Goal: Transaction & Acquisition: Purchase product/service

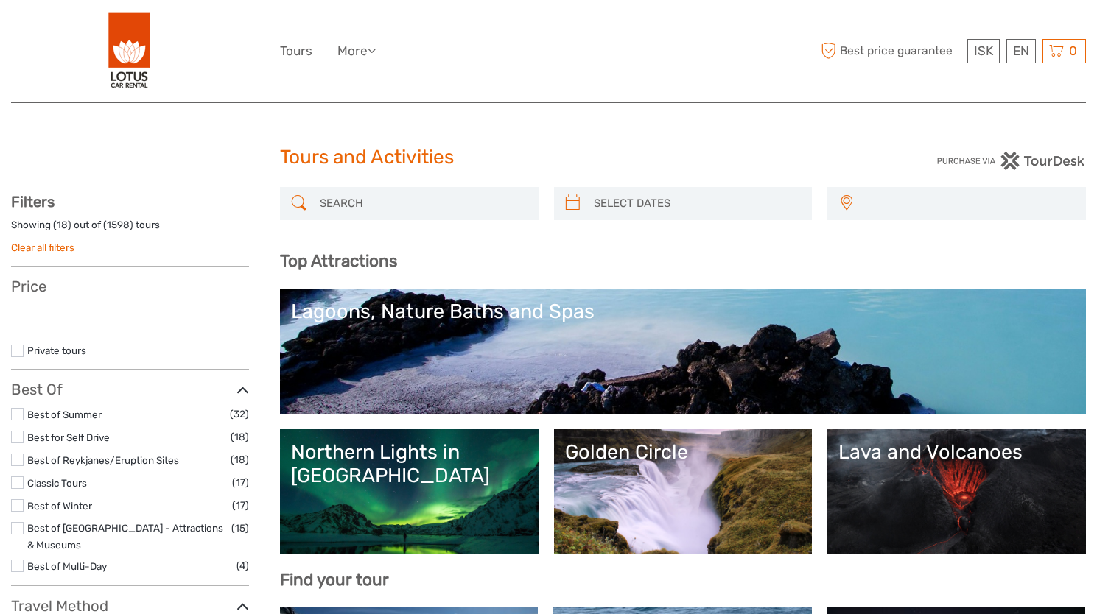
select select
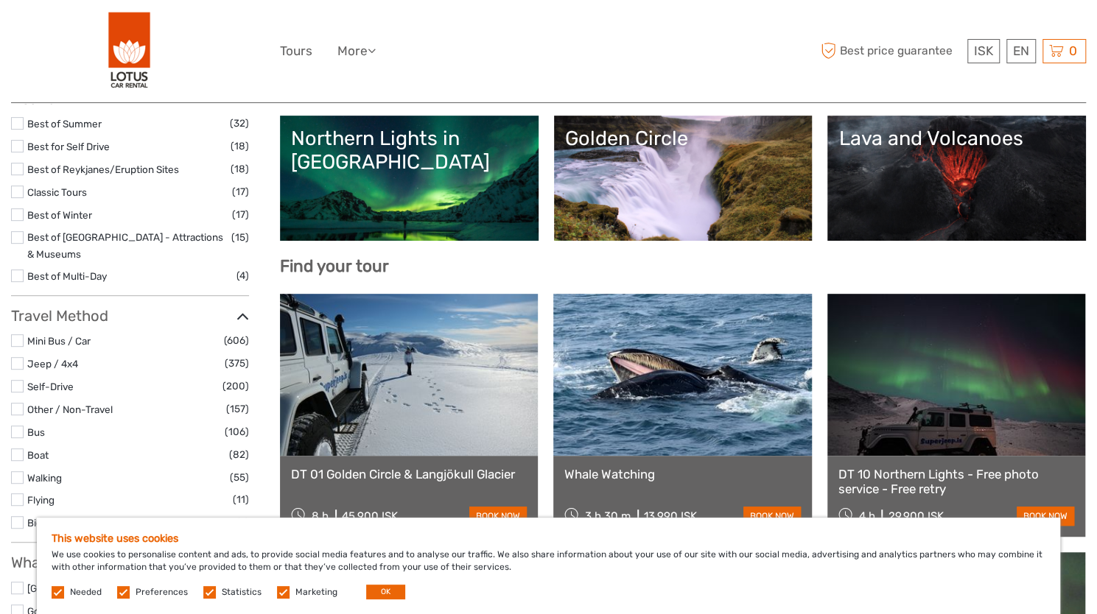
scroll to position [267, 0]
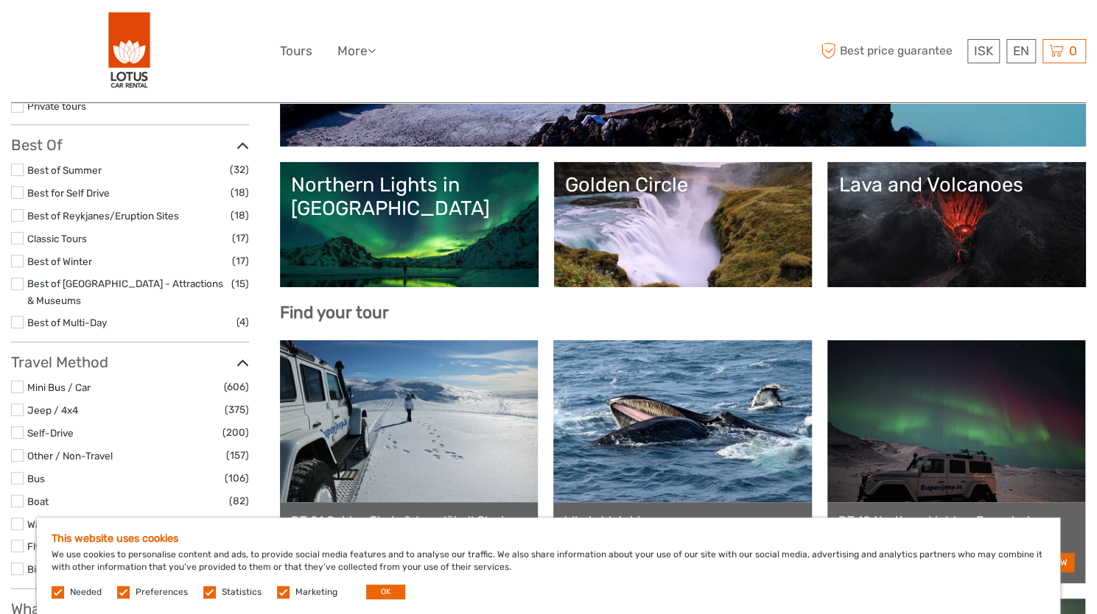
click at [941, 222] on link "Lava and Volcanoes" at bounding box center [956, 224] width 236 height 103
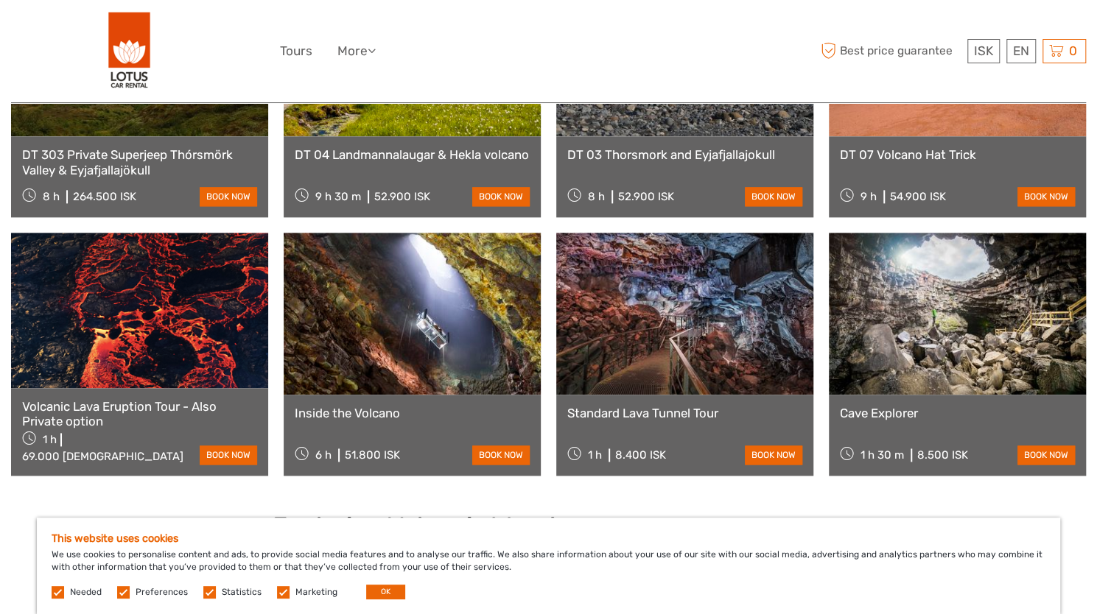
scroll to position [1008, 0]
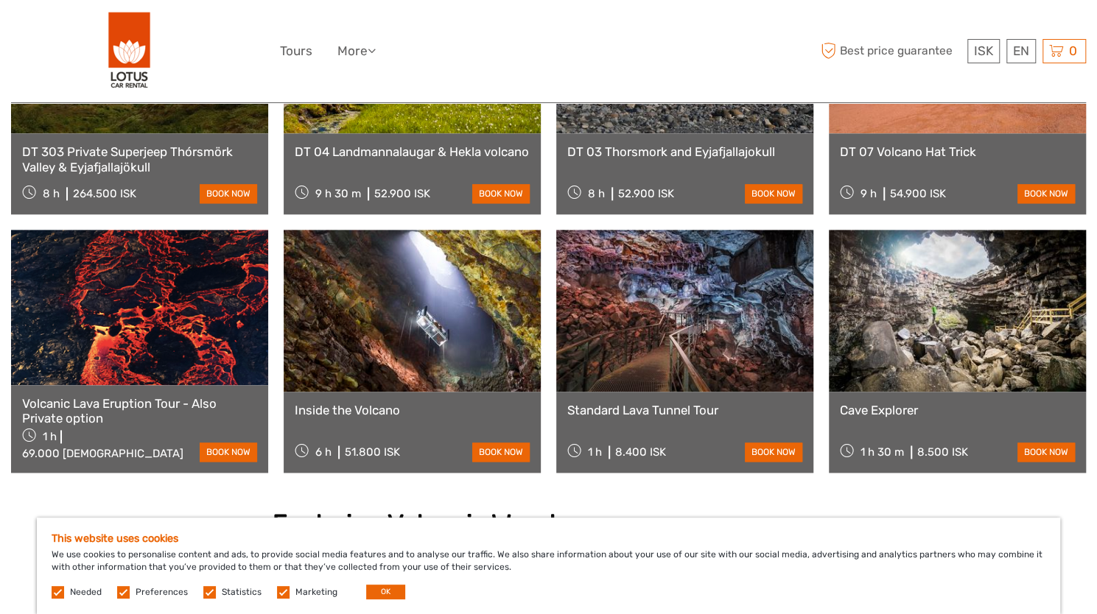
click at [411, 309] on link at bounding box center [412, 311] width 257 height 162
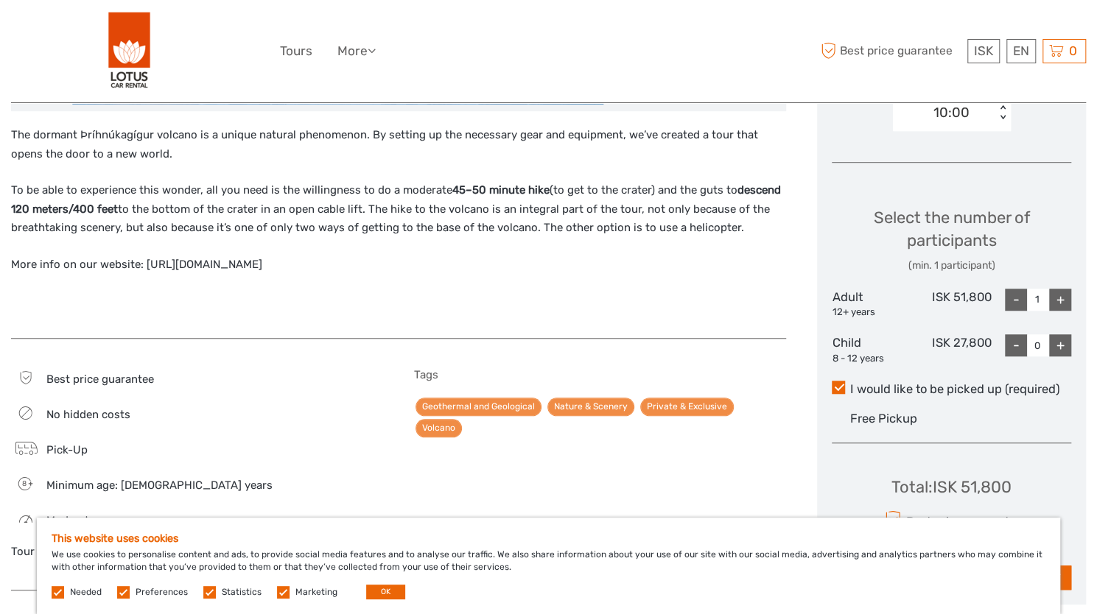
scroll to position [538, 0]
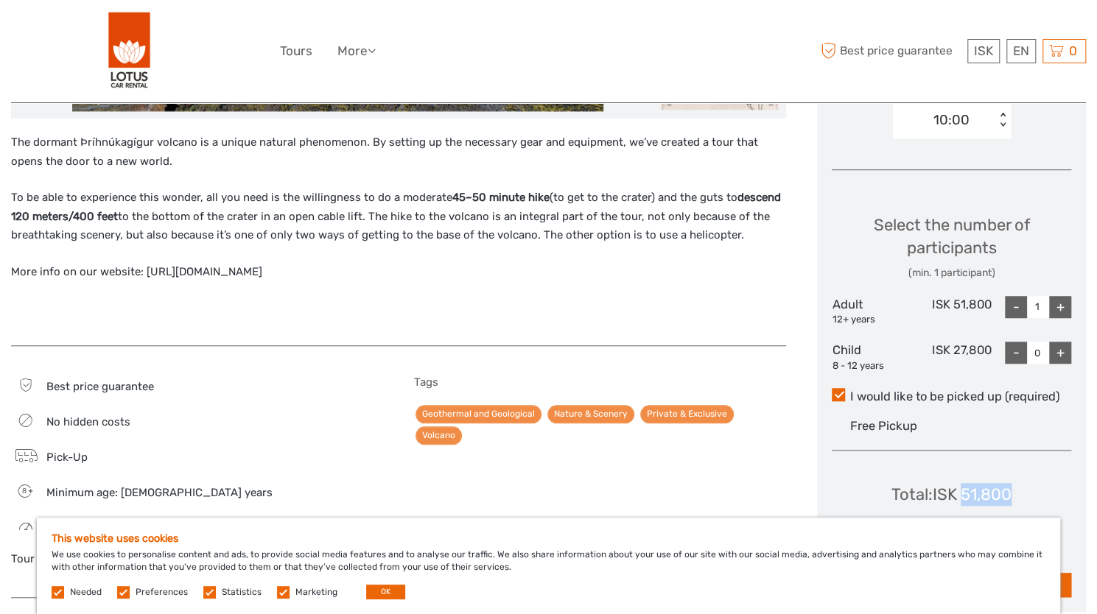
drag, startPoint x: 962, startPoint y: 489, endPoint x: 1024, endPoint y: 485, distance: 62.0
click at [1024, 485] on div "Total : ISK 51,800 Best price guarantee ADD TO CART EXPRESS CHECKOUT" at bounding box center [951, 530] width 239 height 135
copy div "51,800"
